Goal: Task Accomplishment & Management: Use online tool/utility

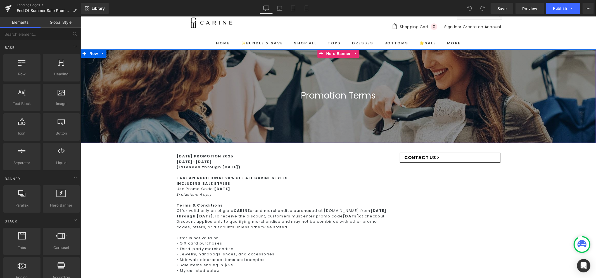
scroll to position [28, 0]
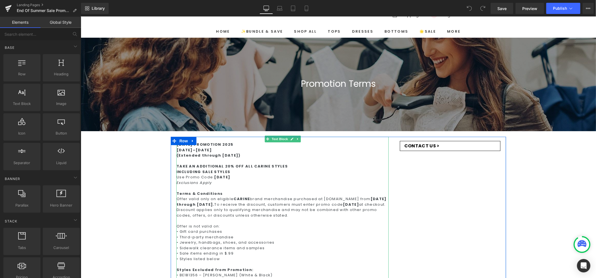
click at [210, 149] on div "[DATE]–[DATE] (Extended through [DATE])" at bounding box center [282, 152] width 212 height 11
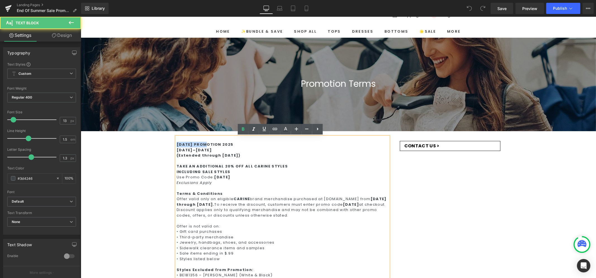
drag, startPoint x: 198, startPoint y: 143, endPoint x: 145, endPoint y: 143, distance: 52.5
click at [147, 142] on div "Promotion Terms Heading Text Block Row Hero Banner Row [DATE] PROMOTION [DATE]–…" at bounding box center [337, 280] width 515 height 486
drag, startPoint x: 187, startPoint y: 149, endPoint x: 160, endPoint y: 151, distance: 26.6
click at [160, 151] on div "Promotion Terms Heading Text Block Row Hero Banner Row END OF SUMMER PROMOTION …" at bounding box center [337, 280] width 515 height 486
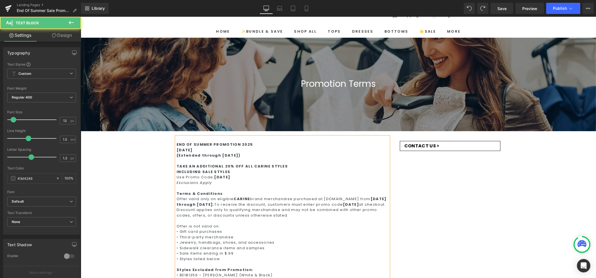
click at [191, 150] on strong "[DATE] (Extended through [DATE])" at bounding box center [208, 152] width 64 height 11
click at [201, 149] on strong "[DATE]–8, 2025 (Extended through [DATE])" at bounding box center [208, 152] width 64 height 11
click at [202, 150] on strong "[DATE]–8, 2025 (Extended through [DATE])" at bounding box center [208, 152] width 64 height 11
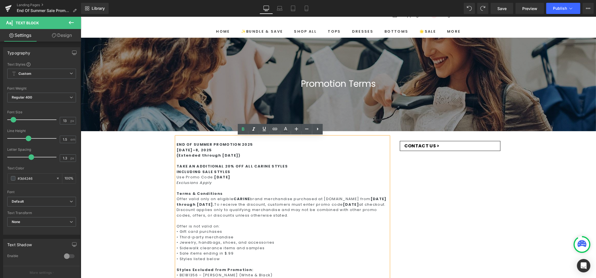
click at [176, 149] on strong "[DATE]–8, 2025 (Extended through [DATE])" at bounding box center [208, 152] width 64 height 11
drag, startPoint x: 214, startPoint y: 149, endPoint x: 220, endPoint y: 149, distance: 5.6
click at [220, 149] on strong "STARTS [DATE]–8, 2025 (Extended through [DATE])" at bounding box center [208, 152] width 64 height 11
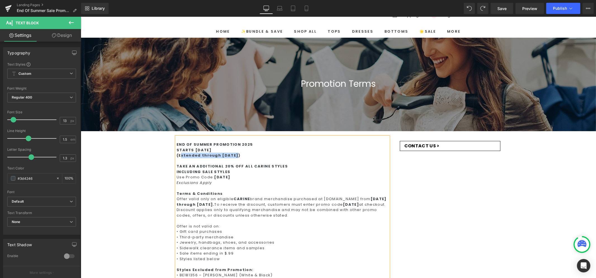
drag, startPoint x: 229, startPoint y: 154, endPoint x: 178, endPoint y: 154, distance: 51.4
click at [178, 154] on strong "STARTS [DATE] (Extended through [DATE])" at bounding box center [208, 152] width 64 height 11
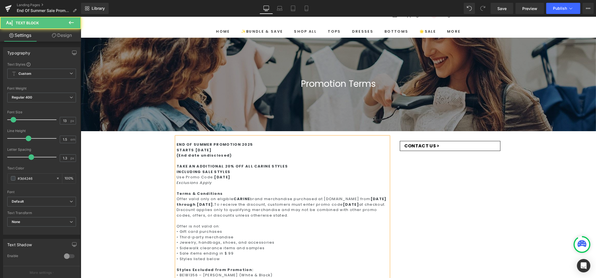
drag, startPoint x: 233, startPoint y: 175, endPoint x: 212, endPoint y: 175, distance: 20.7
click at [212, 175] on div "Use Promo Code: [DATE]" at bounding box center [282, 177] width 212 height 6
drag, startPoint x: 372, startPoint y: 199, endPoint x: 236, endPoint y: 202, distance: 135.5
click at [236, 202] on strong "[DATE] through [DATE]." at bounding box center [281, 201] width 210 height 11
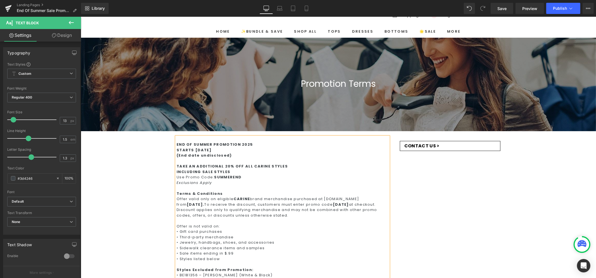
click at [199, 204] on strong "[DATE]." at bounding box center [195, 204] width 18 height 5
click at [204, 203] on strong "[DATE]." at bounding box center [195, 204] width 18 height 5
click at [365, 199] on div "Offer valid only on eligible CARINE brand merchandise purchased at [DOMAIN_NAME…" at bounding box center [282, 207] width 212 height 22
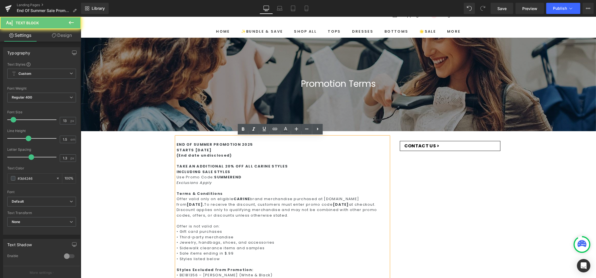
click at [365, 199] on div "Offer valid only on eligible CARINE brand merchandise purchased at [DOMAIN_NAME…" at bounding box center [282, 207] width 212 height 22
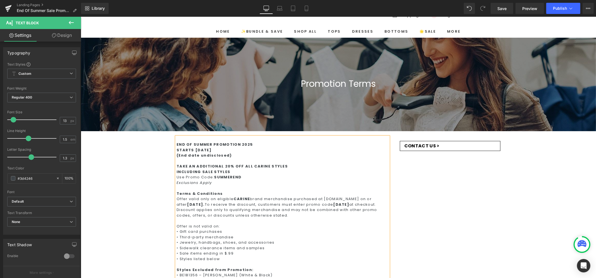
click at [204, 203] on strong "[DATE]." at bounding box center [196, 204] width 18 height 5
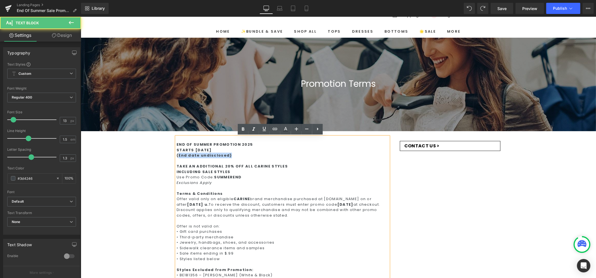
drag, startPoint x: 228, startPoint y: 154, endPoint x: 175, endPoint y: 154, distance: 53.1
click at [176, 154] on div "STARTS [DATE] (End date undisclosed)" at bounding box center [282, 152] width 212 height 11
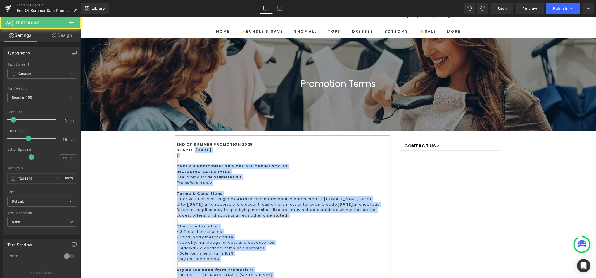
drag, startPoint x: 191, startPoint y: 150, endPoint x: 173, endPoint y: 152, distance: 18.5
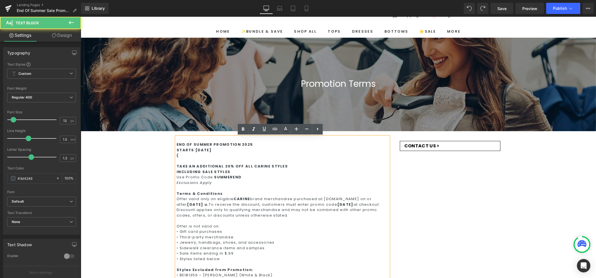
click at [179, 148] on strong "STARTS [DATE] (" at bounding box center [193, 152] width 35 height 11
drag, startPoint x: 191, startPoint y: 149, endPoint x: 173, endPoint y: 148, distance: 17.4
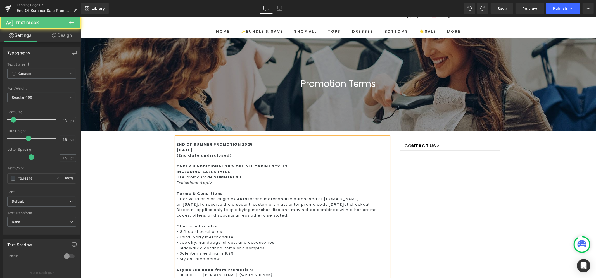
click at [196, 149] on strong "[DATE] (End date undisclosed)" at bounding box center [203, 152] width 55 height 11
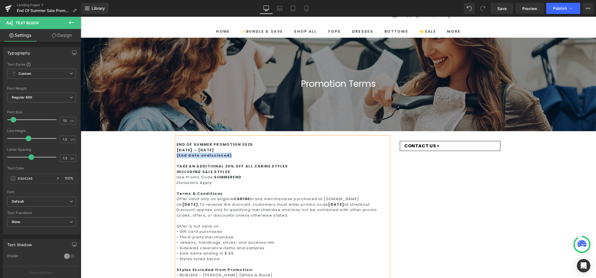
drag, startPoint x: 227, startPoint y: 154, endPoint x: 168, endPoint y: 154, distance: 59.2
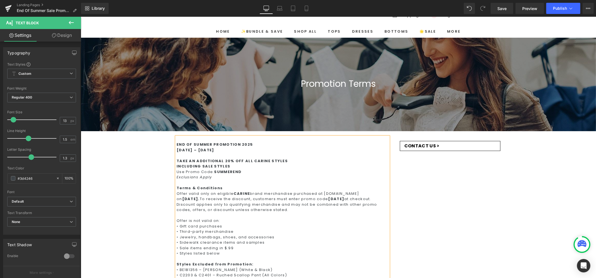
click at [191, 198] on strong "[DATE]." at bounding box center [191, 198] width 18 height 5
drag, startPoint x: 192, startPoint y: 204, endPoint x: 163, endPoint y: 203, distance: 29.1
click at [163, 203] on div "Promotion Terms Heading Text Block Row Hero Banner Row END OF SUMMER PROMOTION …" at bounding box center [337, 277] width 515 height 480
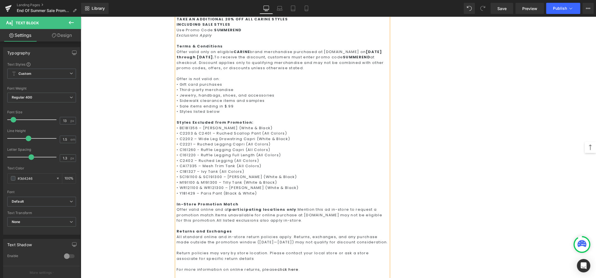
scroll to position [188, 0]
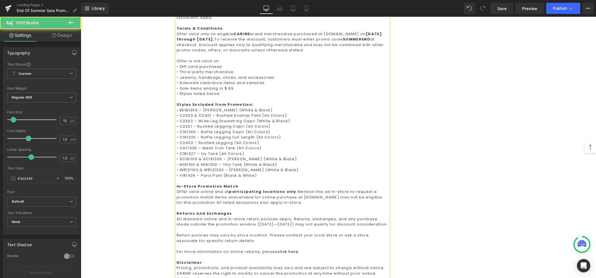
click at [261, 223] on div "All standard online and in-store return policies apply. Returns, exchanges, and…" at bounding box center [282, 221] width 212 height 11
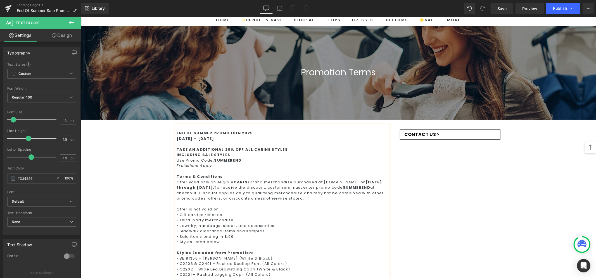
scroll to position [0, 0]
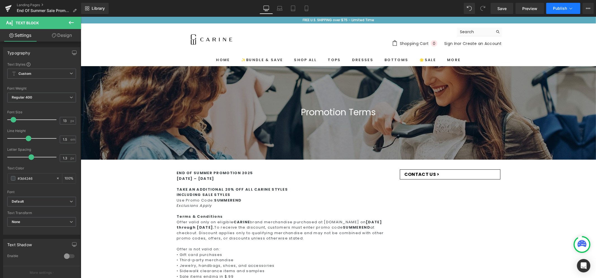
click at [567, 9] on span "Publish" at bounding box center [560, 8] width 14 height 4
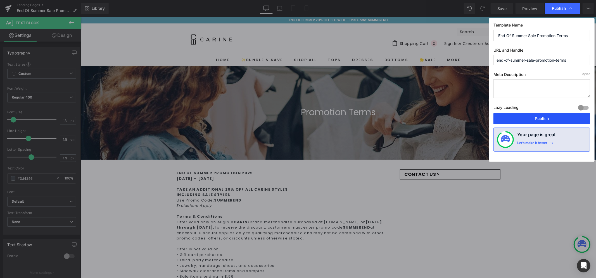
click at [531, 116] on button "Publish" at bounding box center [541, 118] width 97 height 11
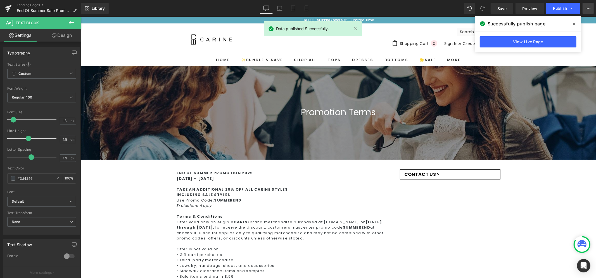
click at [588, 7] on icon at bounding box center [588, 8] width 4 height 4
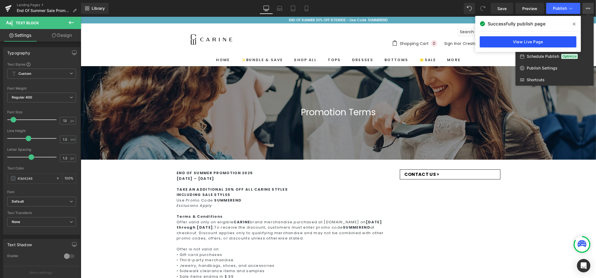
click at [539, 42] on link "View Live Page" at bounding box center [528, 41] width 97 height 11
